Goal: Use online tool/utility: Utilize a website feature to perform a specific function

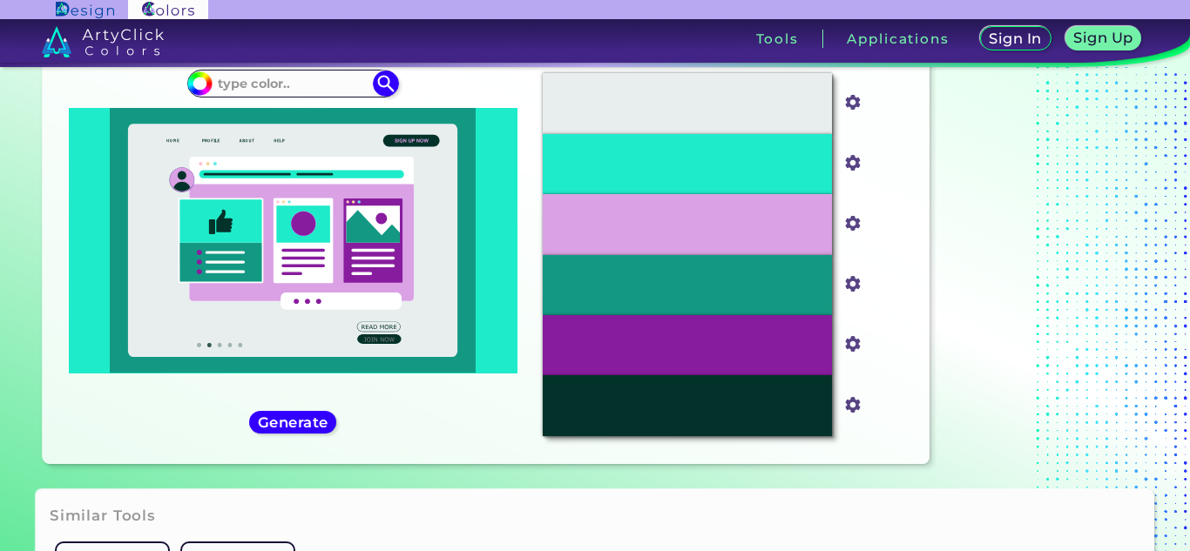
scroll to position [72, 0]
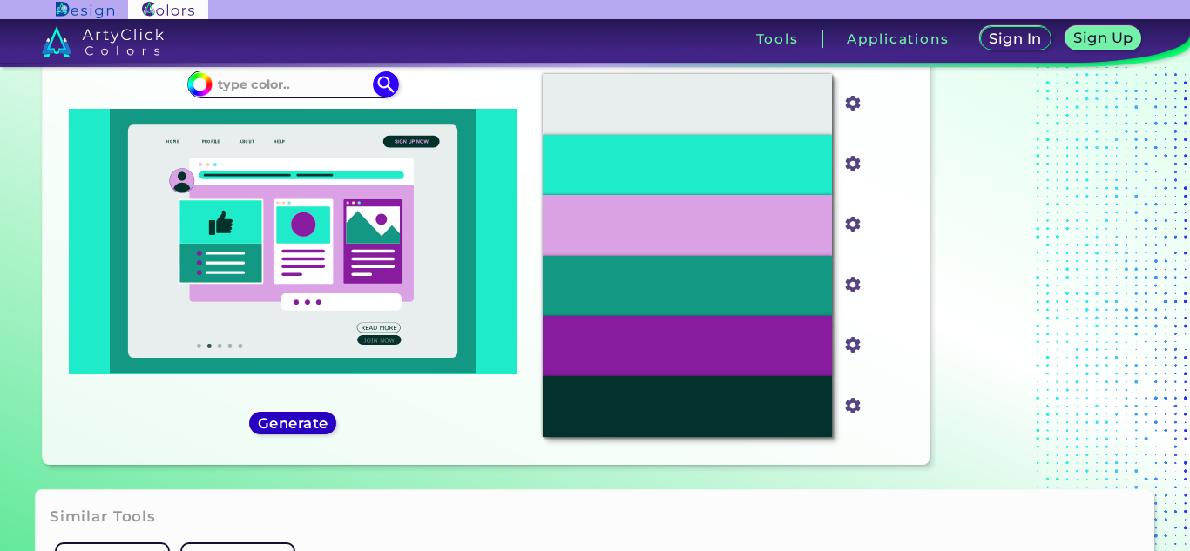
click at [321, 417] on h5 "Generate" at bounding box center [293, 423] width 64 height 13
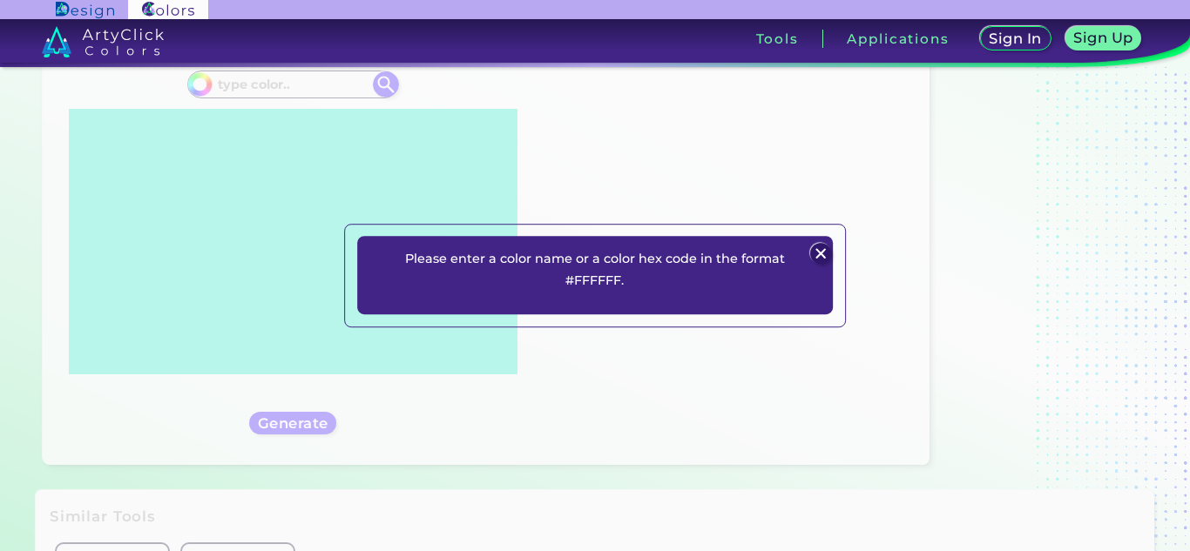
click at [829, 247] on img at bounding box center [821, 253] width 21 height 21
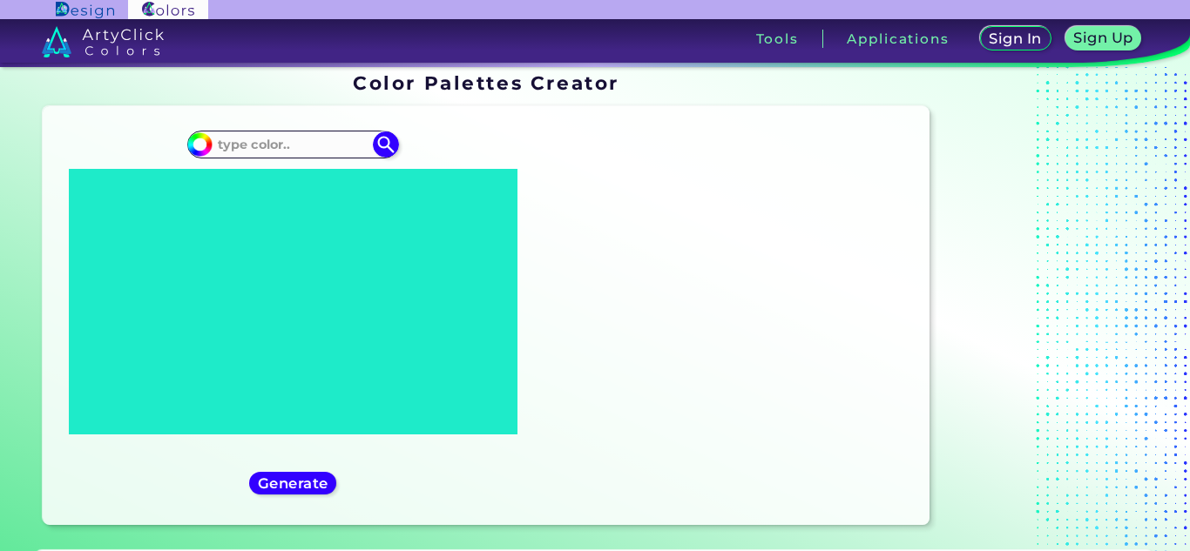
scroll to position [0, 0]
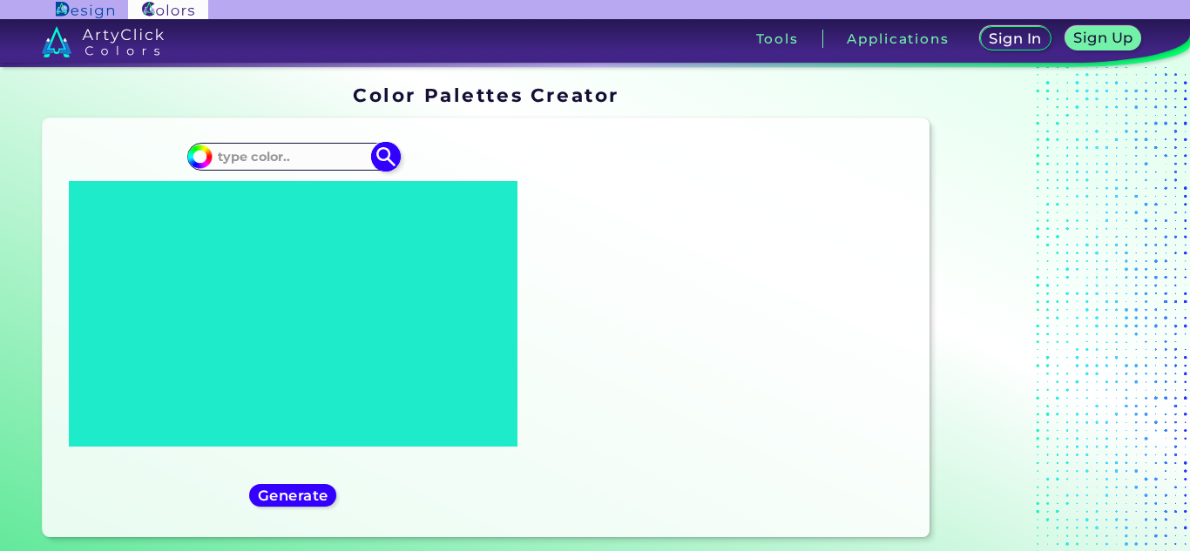
click at [207, 158] on img at bounding box center [199, 157] width 26 height 26
click at [212, 162] on input at bounding box center [293, 157] width 162 height 24
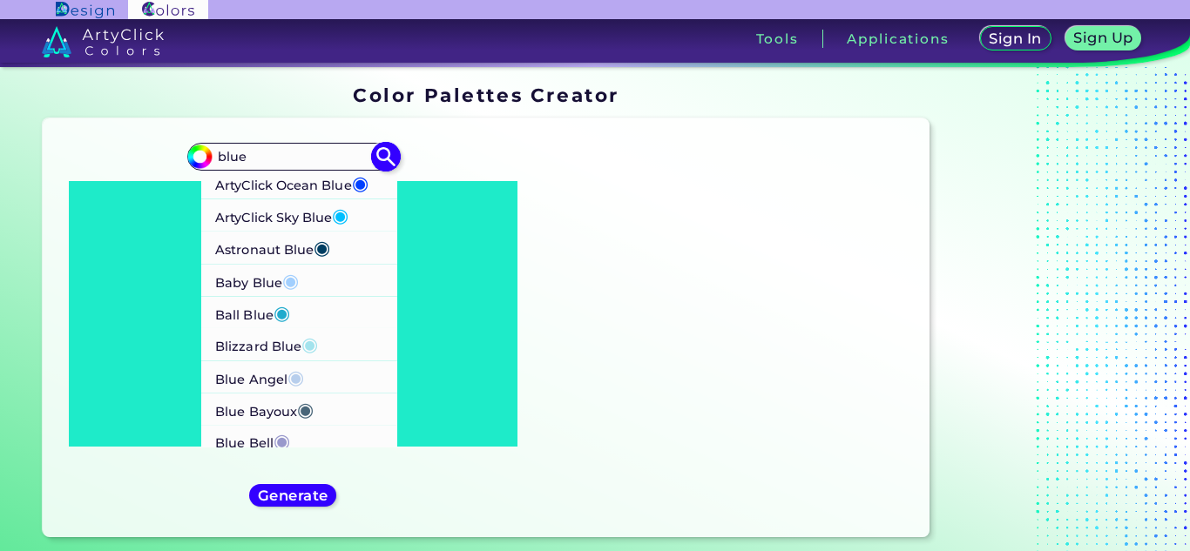
scroll to position [213, 0]
type input "blue"
click at [326, 302] on li "Ball Blue ◉" at bounding box center [299, 312] width 197 height 32
type input "#21abcd"
type input "#21ABCD"
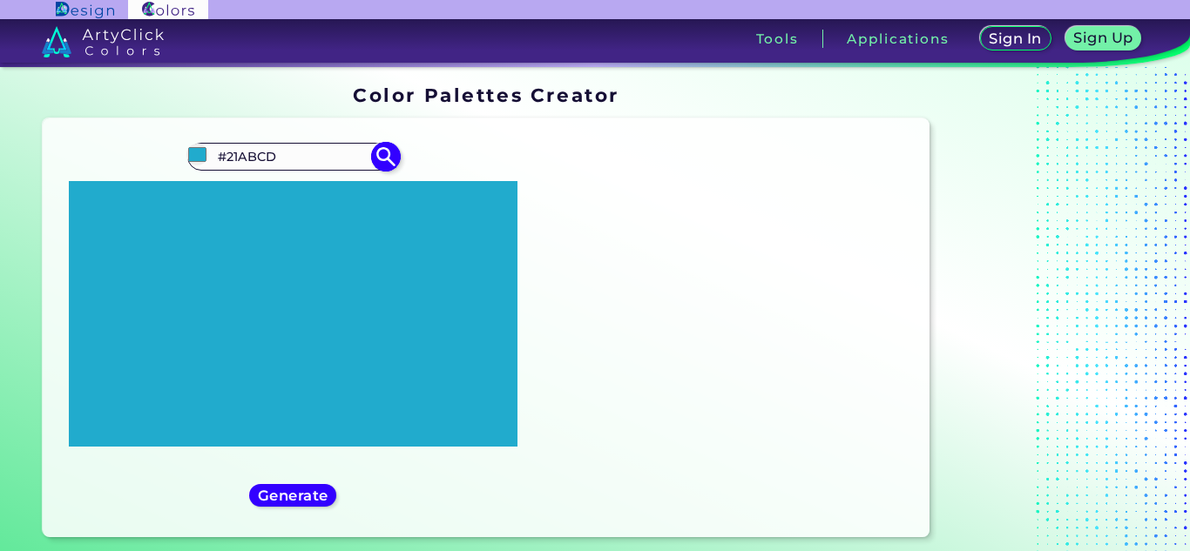
scroll to position [0, 0]
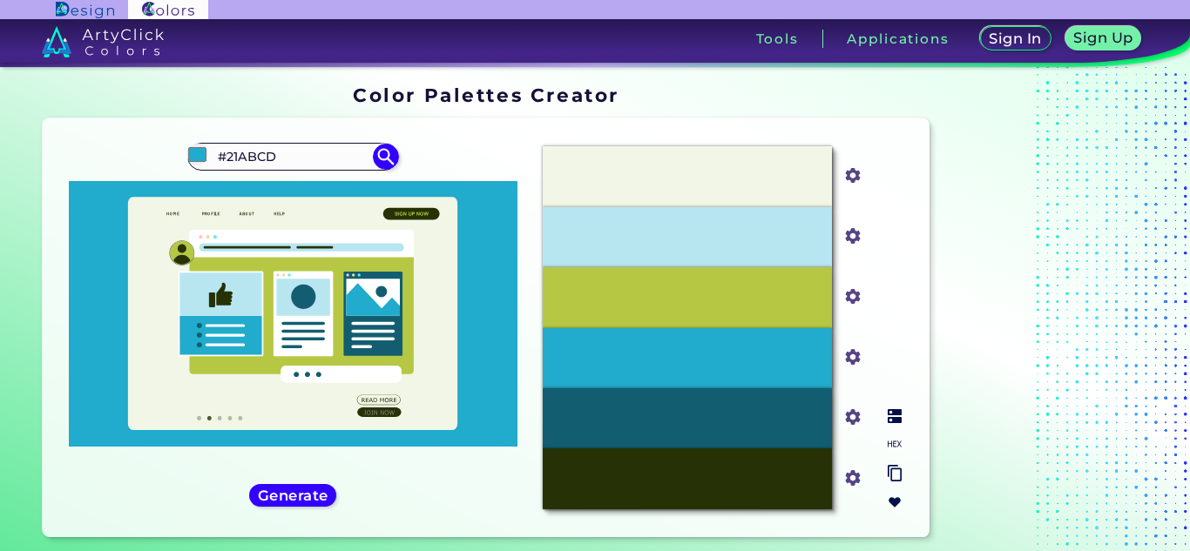
click at [841, 301] on input "#b6c843" at bounding box center [850, 295] width 22 height 22
type input "#a0ac4d"
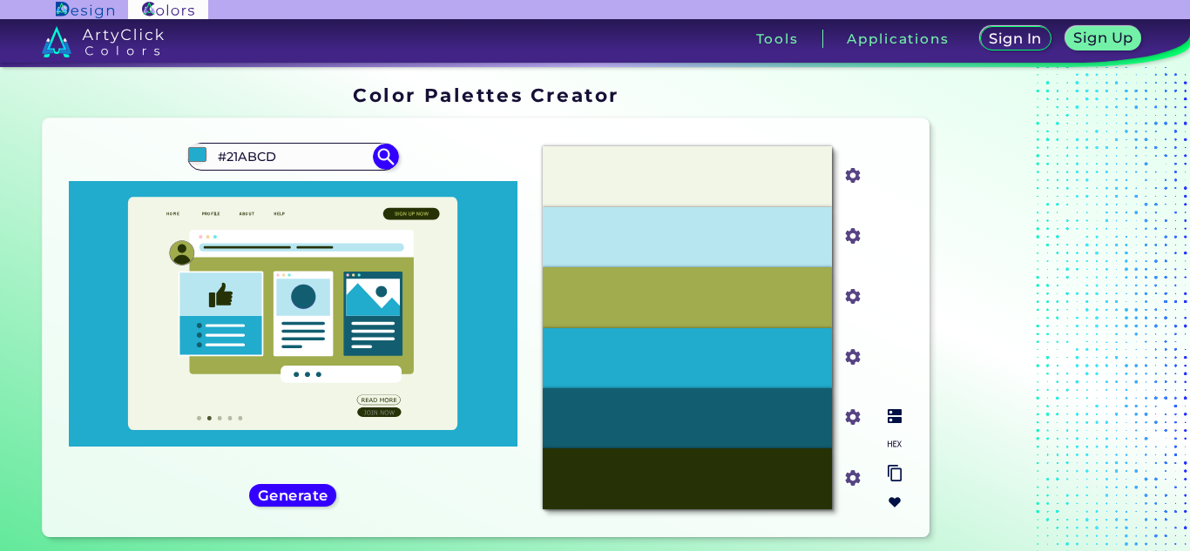
click at [857, 298] on input "#a0ac4d" at bounding box center [850, 295] width 22 height 22
type input "#485016"
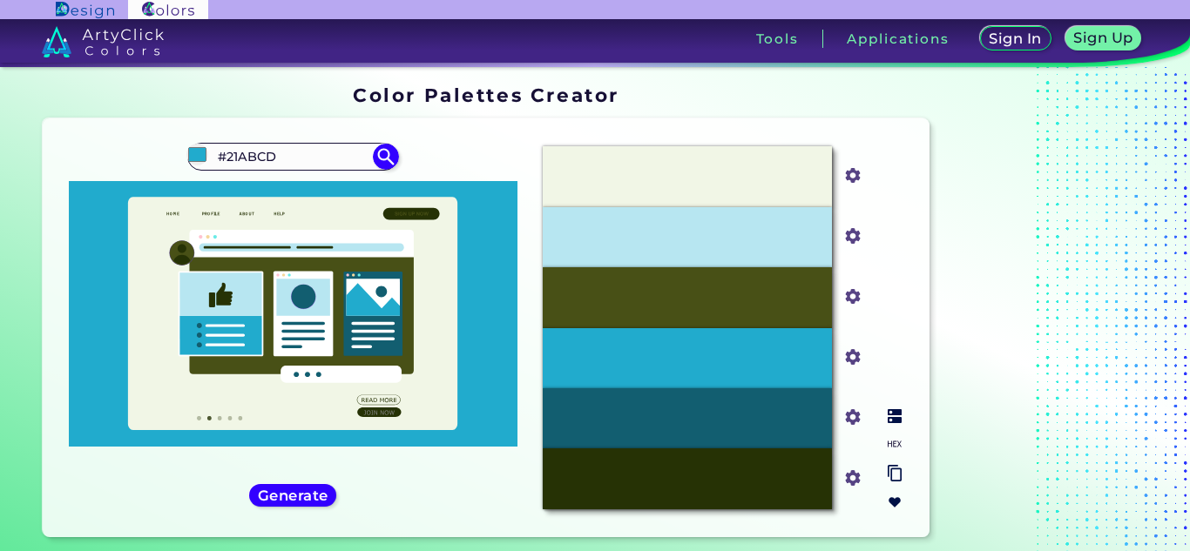
click at [854, 294] on input "#485016" at bounding box center [850, 295] width 22 height 22
type input "#b2c24c"
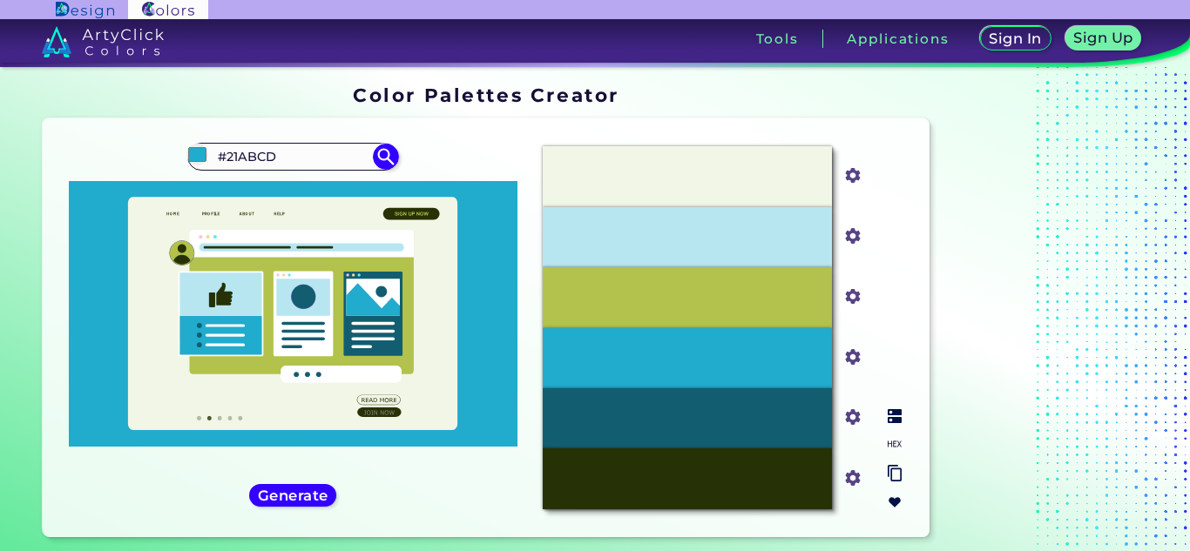
click at [847, 294] on input "#b2c24c" at bounding box center [850, 295] width 22 height 22
type input "#4cc285"
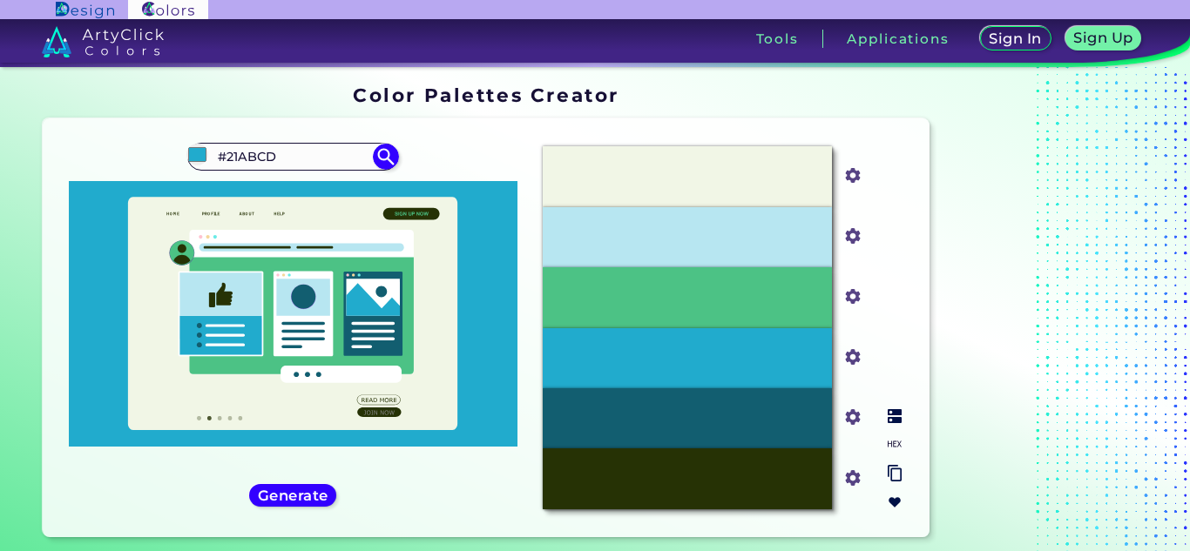
click at [848, 297] on input "#4cc285" at bounding box center [850, 295] width 22 height 22
type input "#b4c24c"
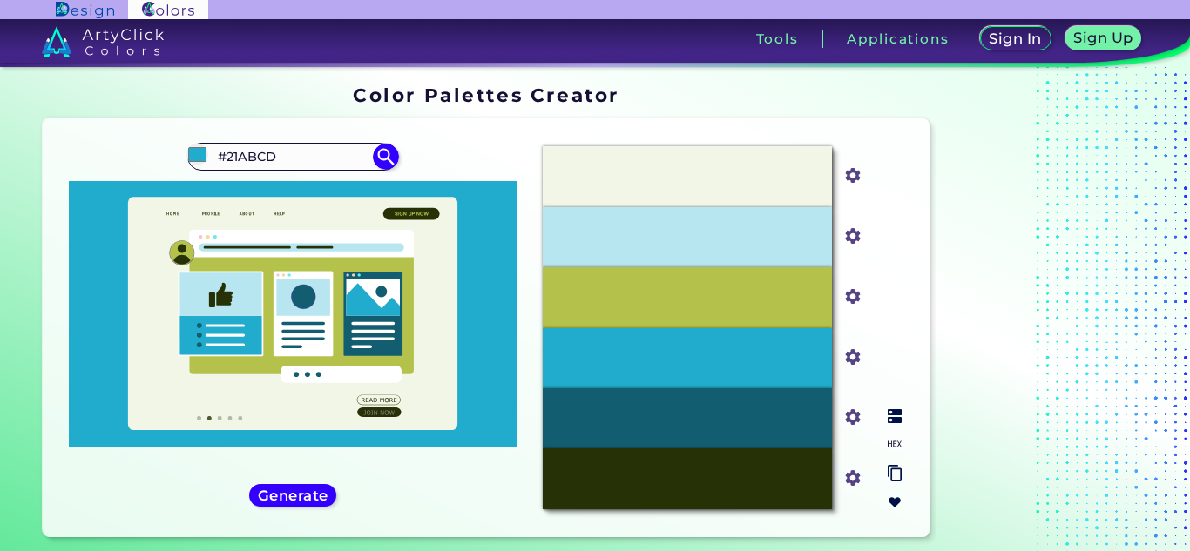
click at [772, 485] on div "#263205" at bounding box center [687, 479] width 289 height 60
click at [839, 478] on input "#263205" at bounding box center [850, 476] width 22 height 22
click at [782, 293] on div "#B4C24C" at bounding box center [687, 297] width 289 height 60
click at [843, 301] on input "#b4c24c" at bounding box center [850, 295] width 22 height 22
type input "#7b4cc2"
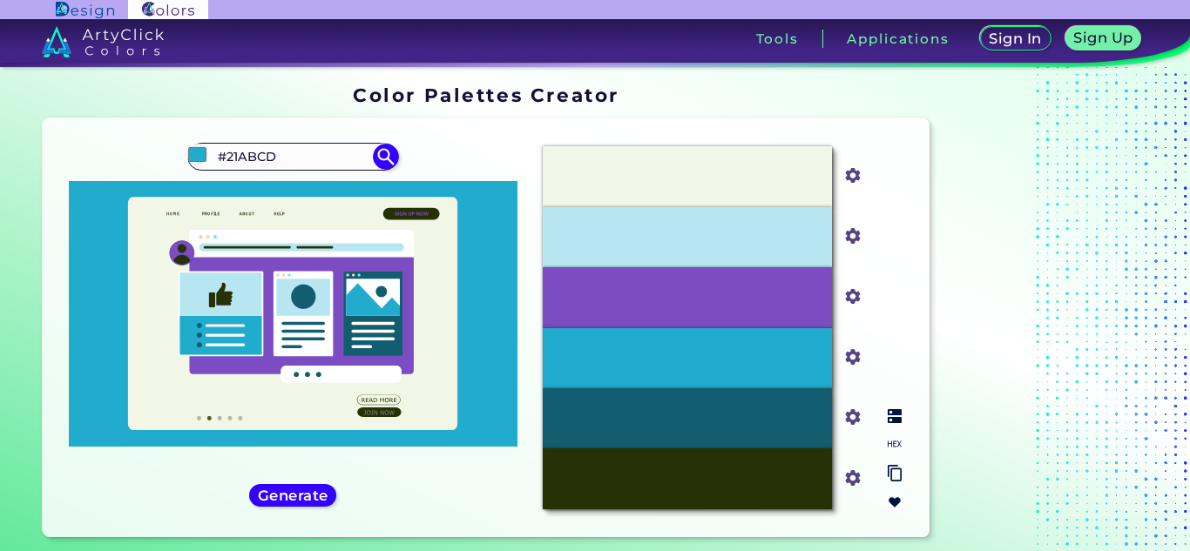
click at [783, 498] on div "#263205" at bounding box center [687, 479] width 289 height 60
click at [851, 482] on input "#263205" at bounding box center [850, 476] width 22 height 22
type input "#050a33"
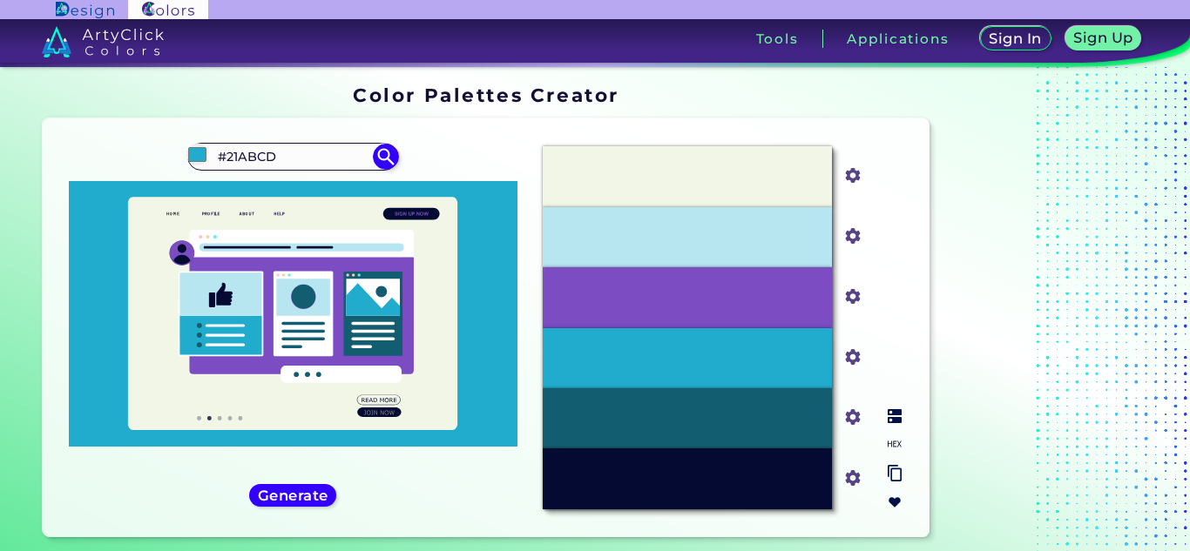
click at [860, 174] on input "#f1f6e6" at bounding box center [850, 174] width 22 height 22
type input "#f2e5f6"
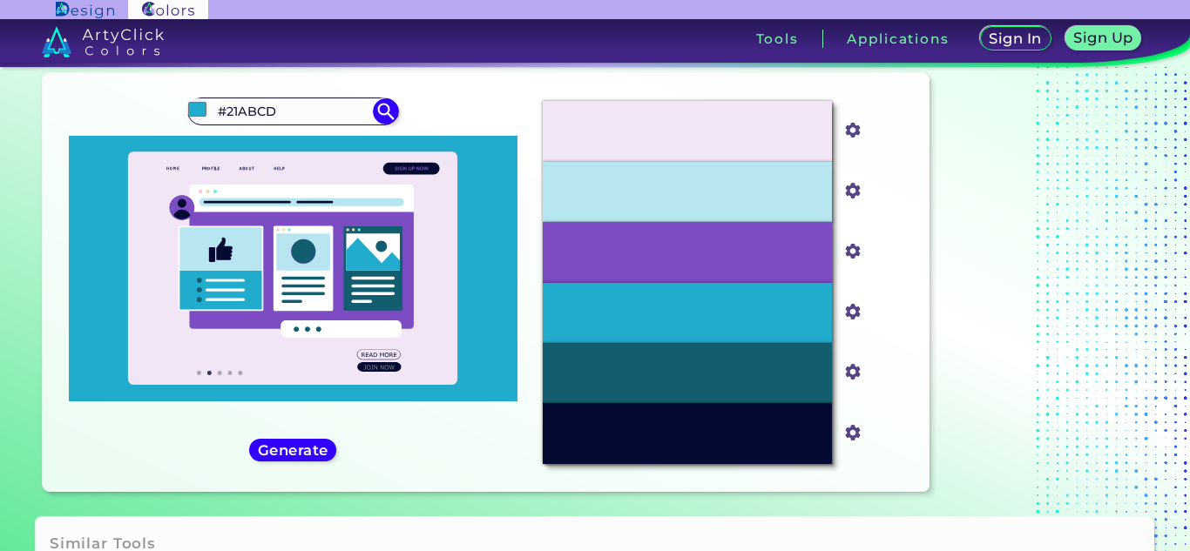
scroll to position [50, 0]
